Goal: Use online tool/utility: Utilize a website feature to perform a specific function

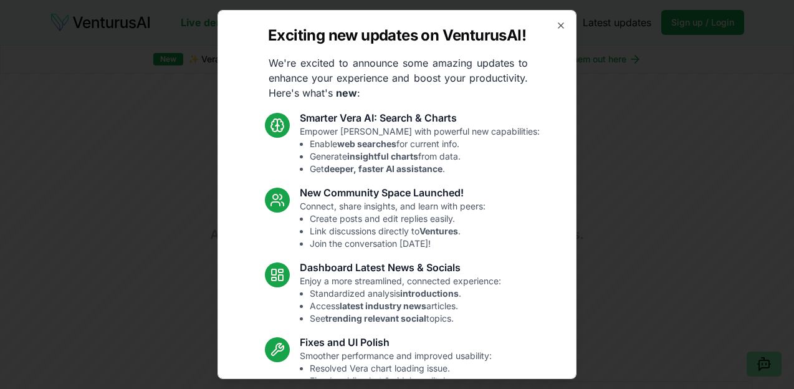
click at [564, 31] on div "Exciting new updates on VenturusAI! We're excited to announce some amazing upda…" at bounding box center [396, 194] width 359 height 369
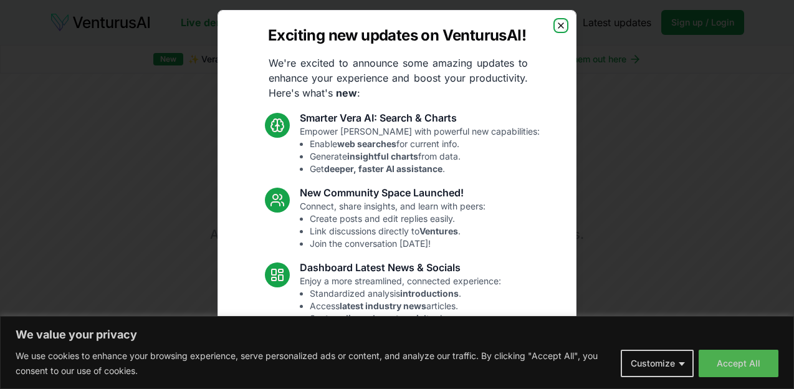
click at [560, 26] on icon "button" at bounding box center [560, 25] width 5 height 5
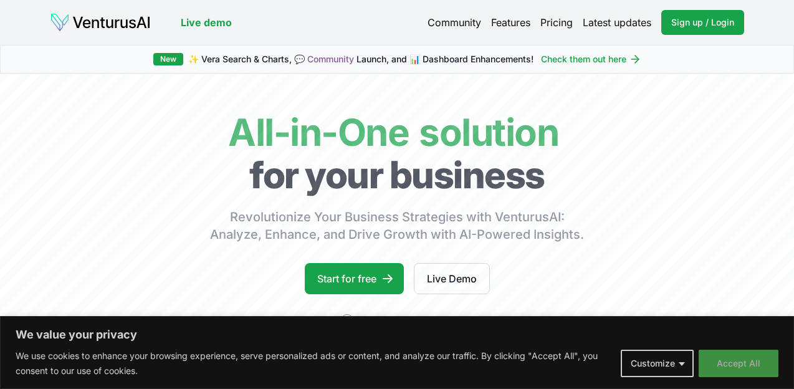
click at [714, 361] on button "Accept All" at bounding box center [739, 363] width 80 height 27
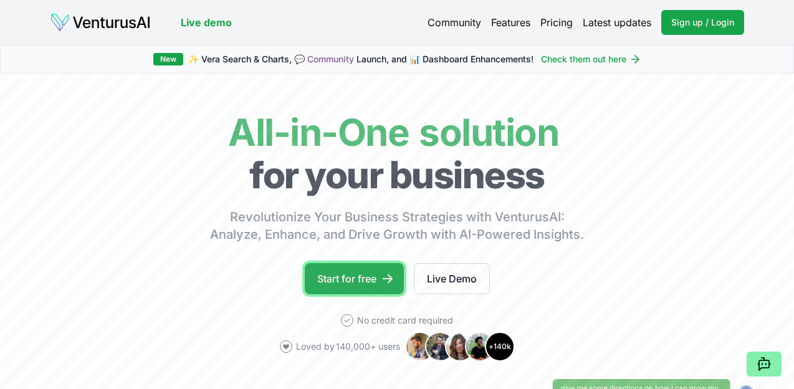
click at [345, 278] on link "Start for free" at bounding box center [354, 278] width 99 height 31
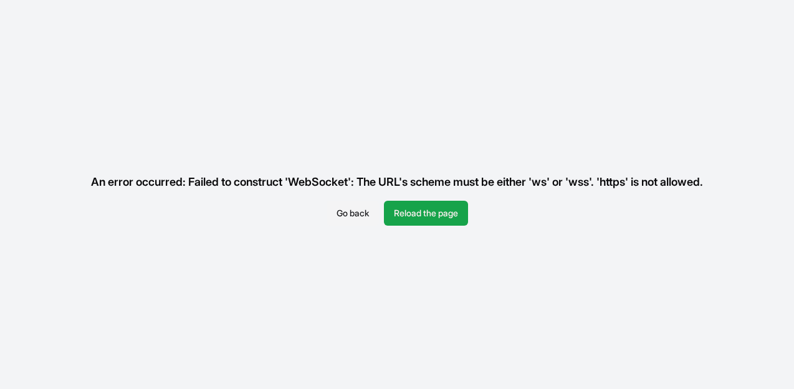
click at [403, 214] on button "Reload the page" at bounding box center [426, 213] width 84 height 25
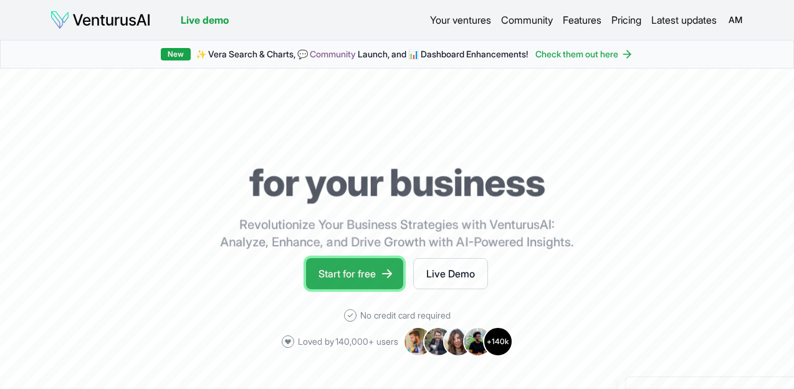
click at [370, 272] on link "Start for free" at bounding box center [354, 273] width 97 height 31
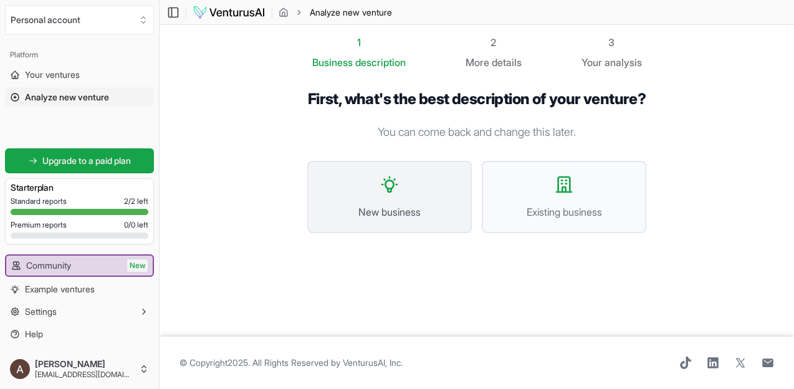
click at [411, 193] on button "New business" at bounding box center [389, 197] width 165 height 72
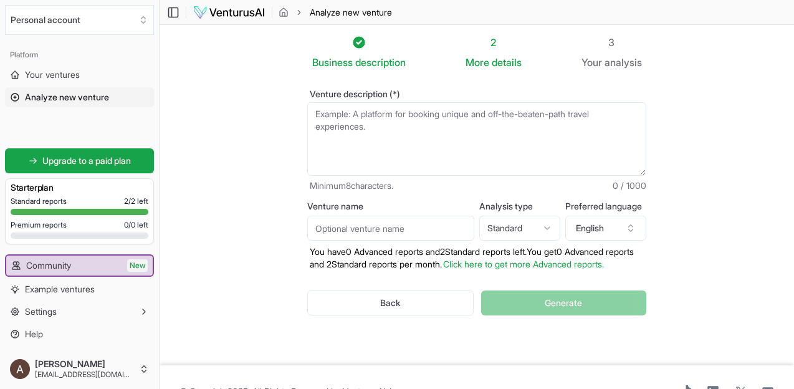
click at [437, 140] on textarea "Venture description (*)" at bounding box center [476, 139] width 339 height 74
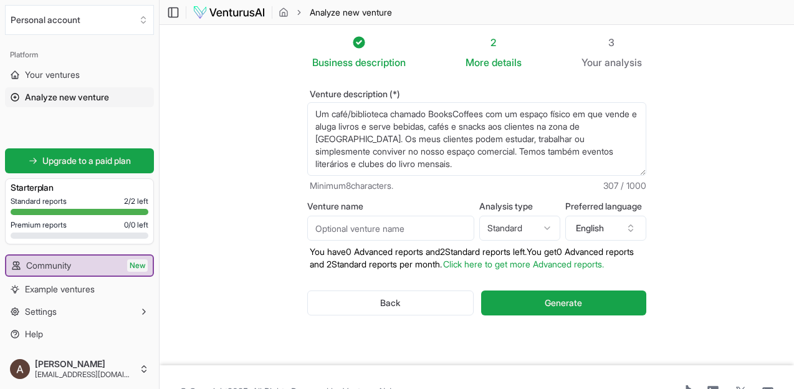
type textarea "Um café/biblioteca chamado BooksCoffees com um espaço físico em que vende e alu…"
click at [381, 228] on input "Venture name" at bounding box center [390, 228] width 167 height 25
type input "BooksCoffees"
click at [620, 233] on button "English" at bounding box center [605, 228] width 81 height 25
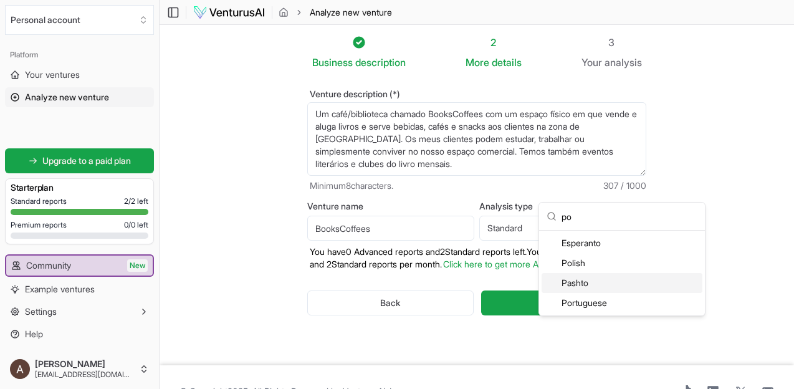
scroll to position [41, 0]
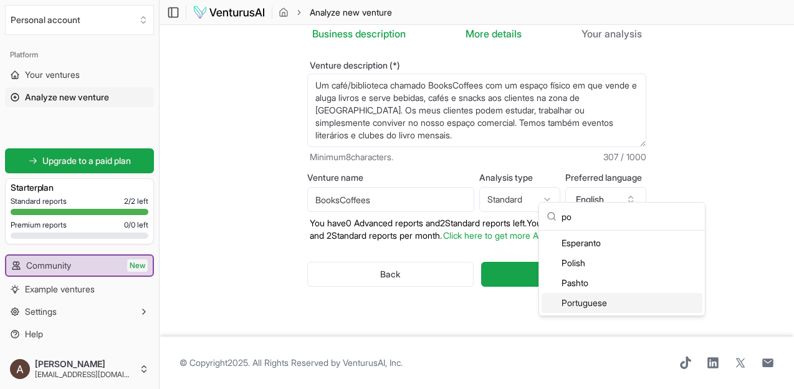
type input "po"
click at [612, 308] on div "Portuguese" at bounding box center [622, 303] width 161 height 20
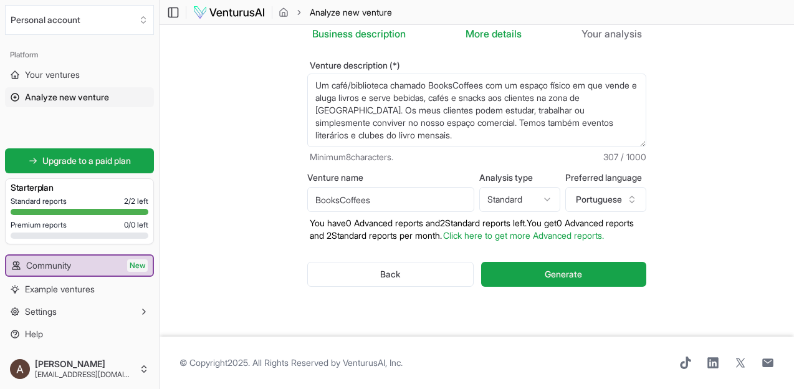
click at [497, 74] on textarea "Um café/biblioteca chamado BooksCoffees com um espaço físico em que vende e alu…" at bounding box center [476, 111] width 339 height 74
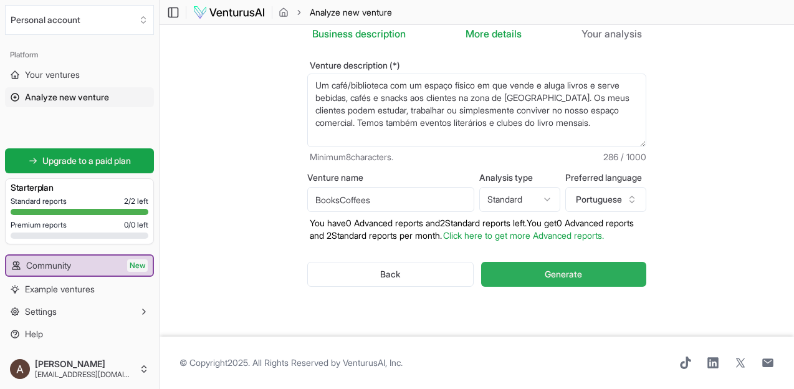
type textarea "Um café/biblioteca com um espaço físico em que vende e aluga livros e serve beb…"
click at [550, 282] on button "Generate" at bounding box center [563, 274] width 165 height 25
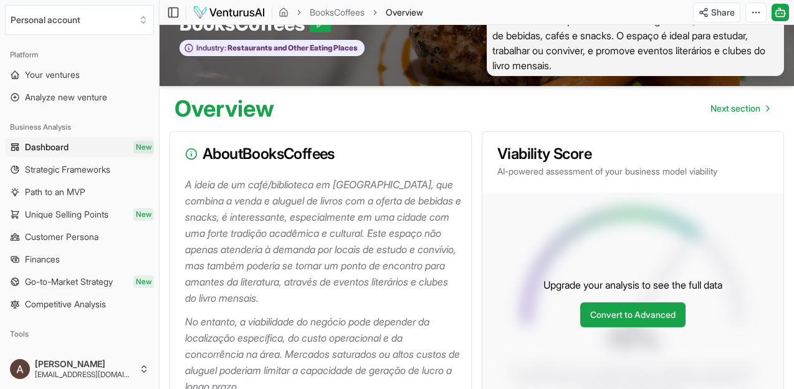
scroll to position [29, 0]
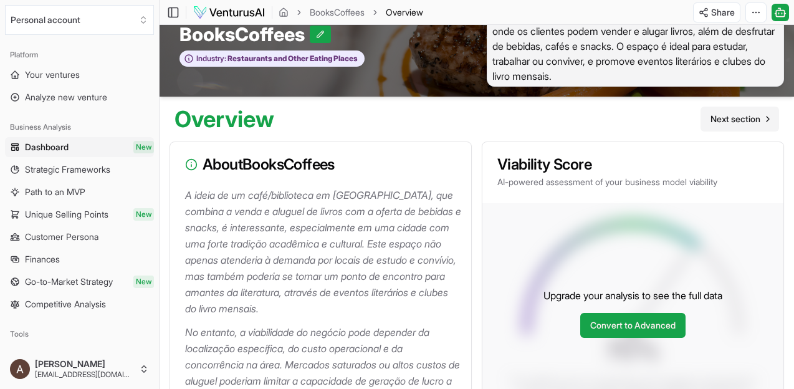
click at [732, 119] on span "Next section" at bounding box center [735, 119] width 50 height 12
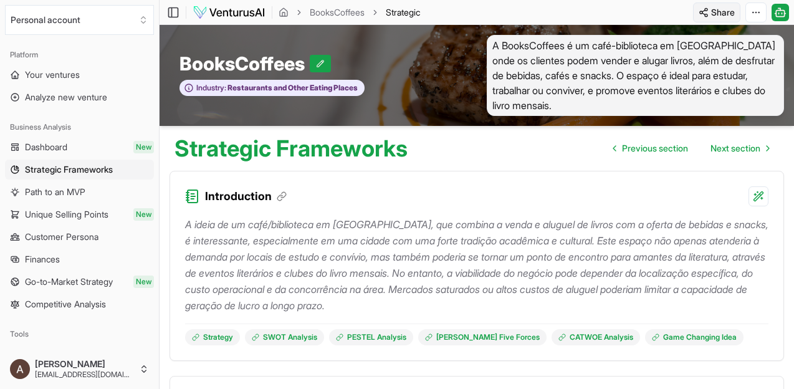
click at [720, 11] on html "We value your privacy We use cookies to enhance your browsing experience, serve…" at bounding box center [397, 194] width 794 height 389
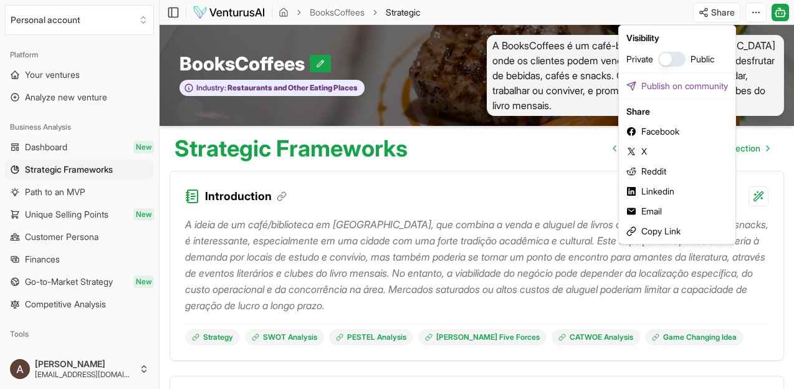
click at [756, 19] on html "We value your privacy We use cookies to enhance your browsing experience, serve…" at bounding box center [397, 194] width 794 height 389
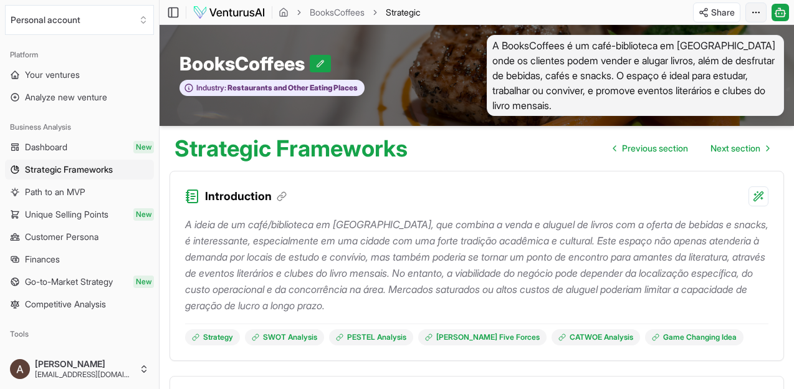
click at [750, 16] on html "We value your privacy We use cookies to enhance your browsing experience, serve…" at bounding box center [397, 194] width 794 height 389
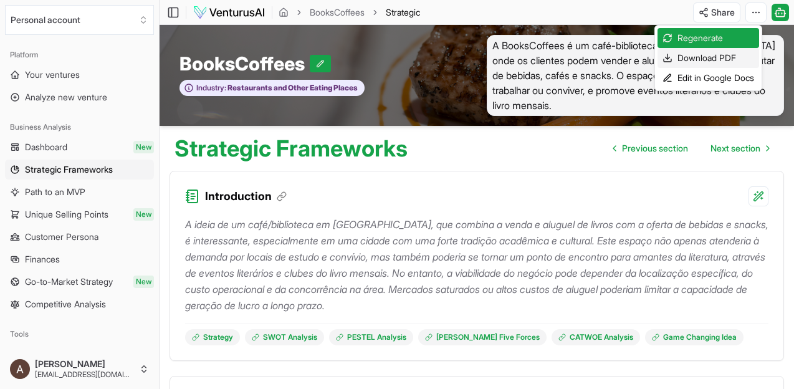
click at [732, 55] on div "Download PDF" at bounding box center [708, 58] width 102 height 20
